Goal: Information Seeking & Learning: Learn about a topic

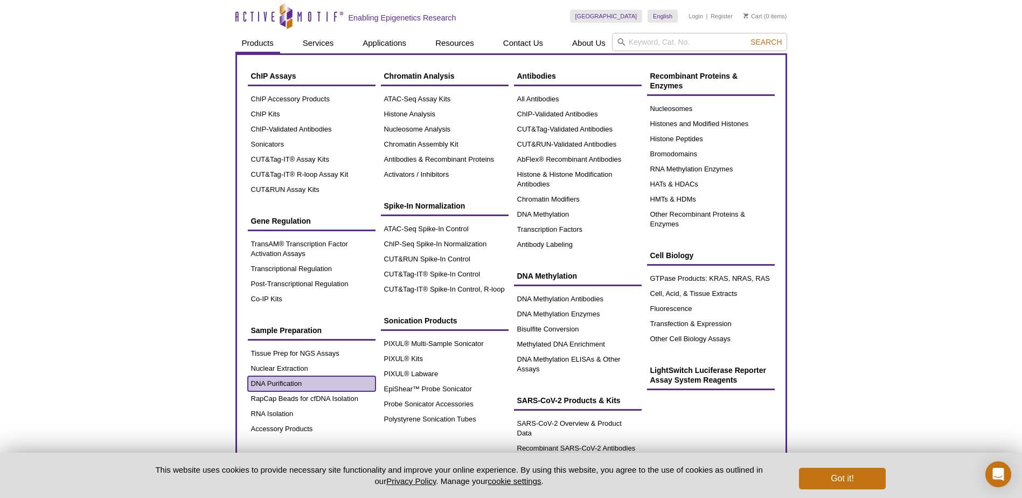
click at [272, 384] on link "DNA Purification" at bounding box center [312, 383] width 128 height 15
click at [307, 383] on link "DNA Purification" at bounding box center [312, 383] width 128 height 15
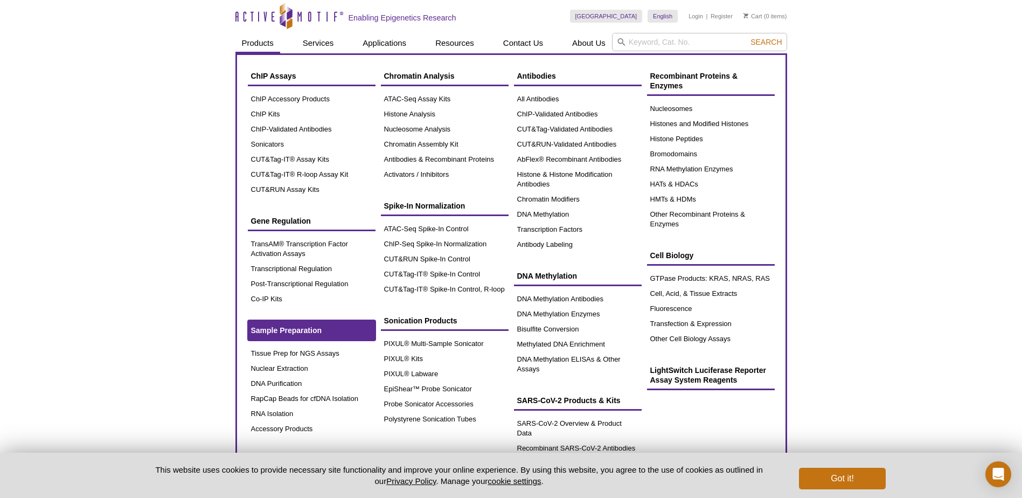
click at [288, 331] on span "Sample Preparation" at bounding box center [286, 330] width 71 height 9
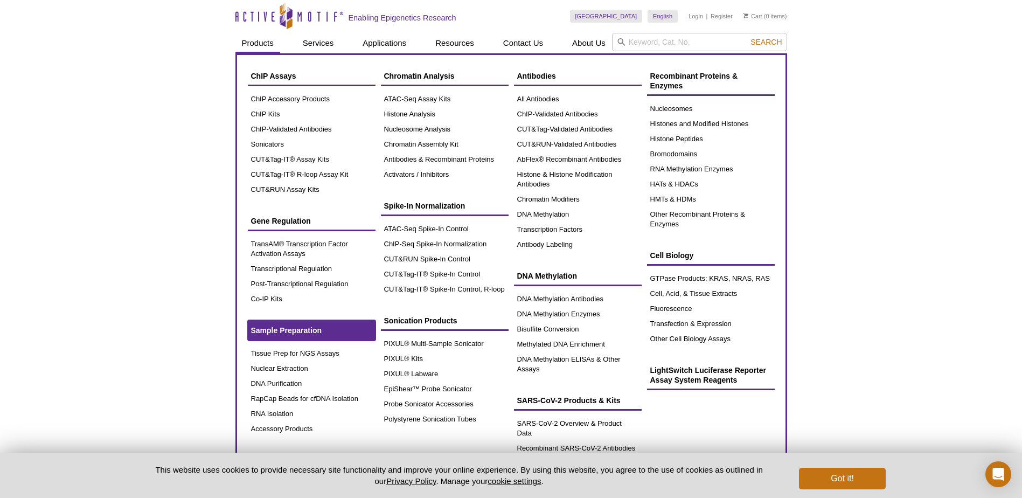
click at [280, 322] on link "Sample Preparation" at bounding box center [312, 330] width 128 height 20
click at [281, 325] on link "Sample Preparation" at bounding box center [312, 330] width 128 height 20
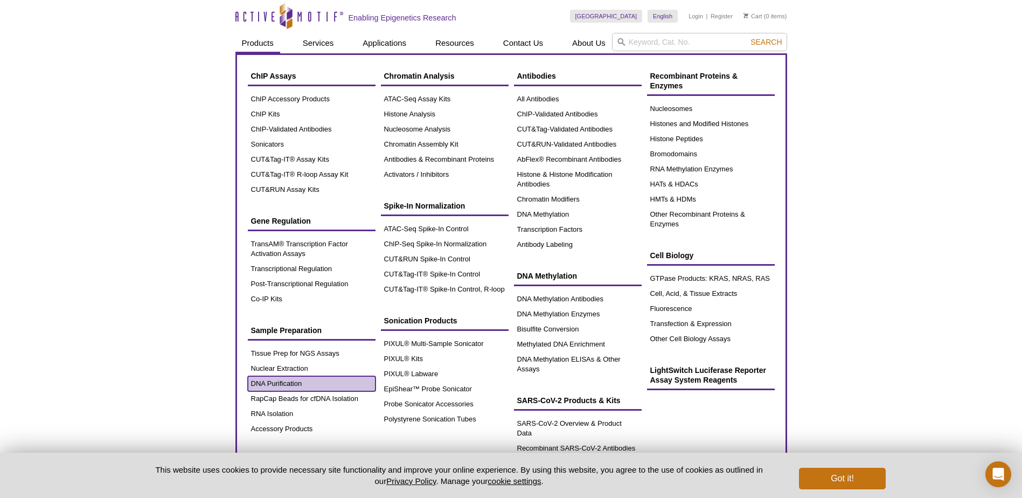
click at [285, 381] on link "DNA Purification" at bounding box center [312, 383] width 128 height 15
click at [284, 410] on link "RNA Isolation" at bounding box center [312, 413] width 128 height 15
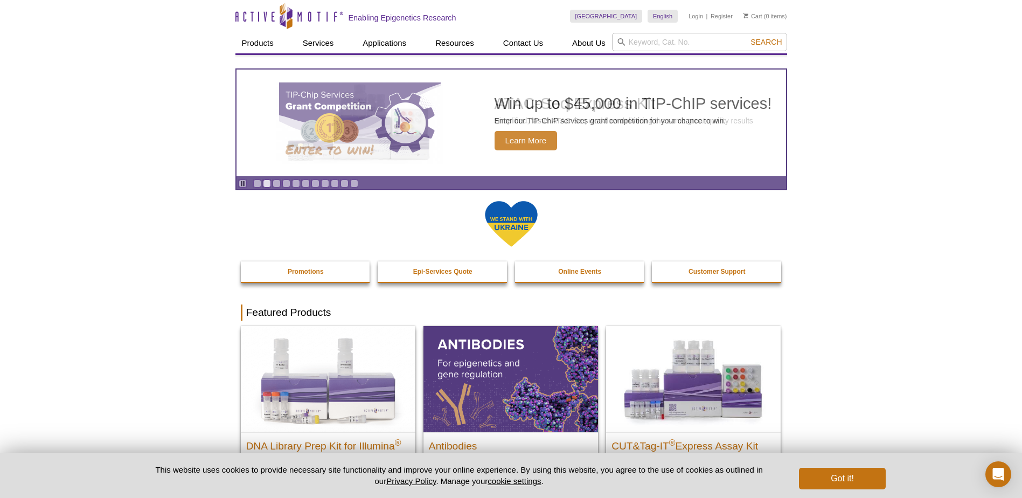
click at [831, 466] on div "Got it!" at bounding box center [838, 475] width 93 height 28
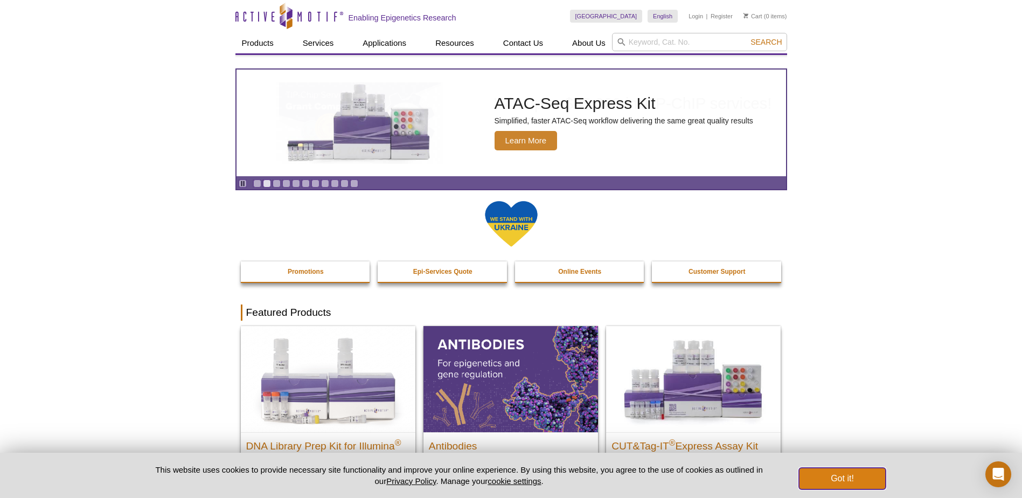
click at [835, 473] on button "Got it!" at bounding box center [842, 479] width 86 height 22
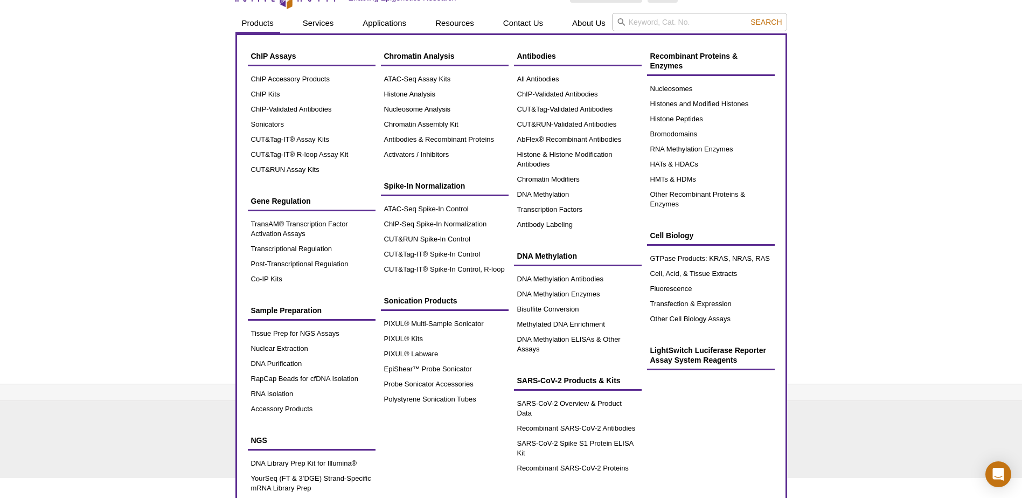
scroll to position [30, 0]
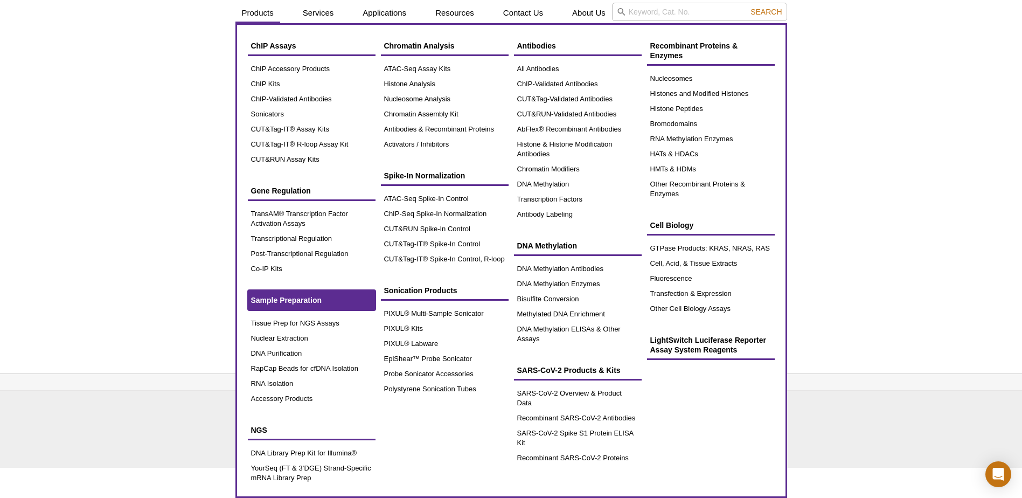
click at [285, 295] on link "Sample Preparation" at bounding box center [312, 300] width 128 height 20
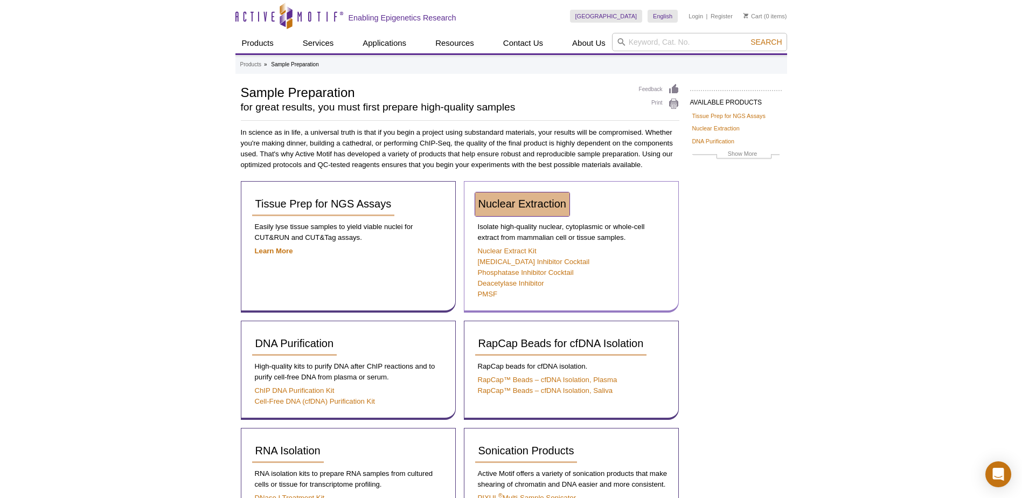
click at [520, 203] on span "Nuclear Extraction" at bounding box center [522, 204] width 88 height 12
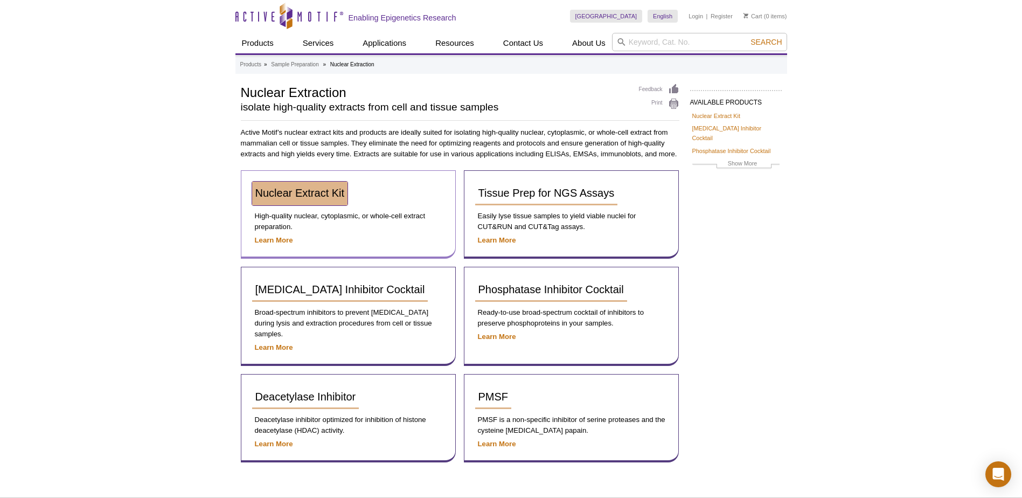
click at [300, 198] on span "Nuclear Extract Kit" at bounding box center [299, 193] width 89 height 12
